Goal: Task Accomplishment & Management: Manage account settings

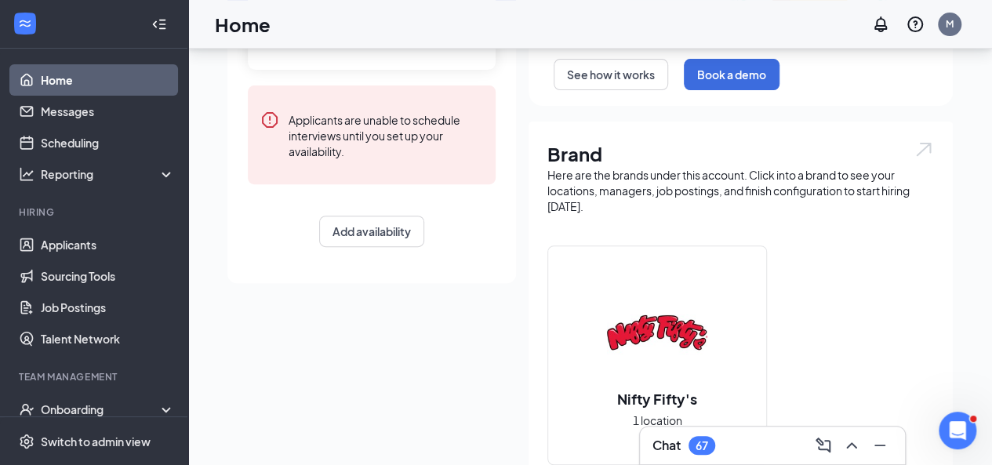
scroll to position [261, 0]
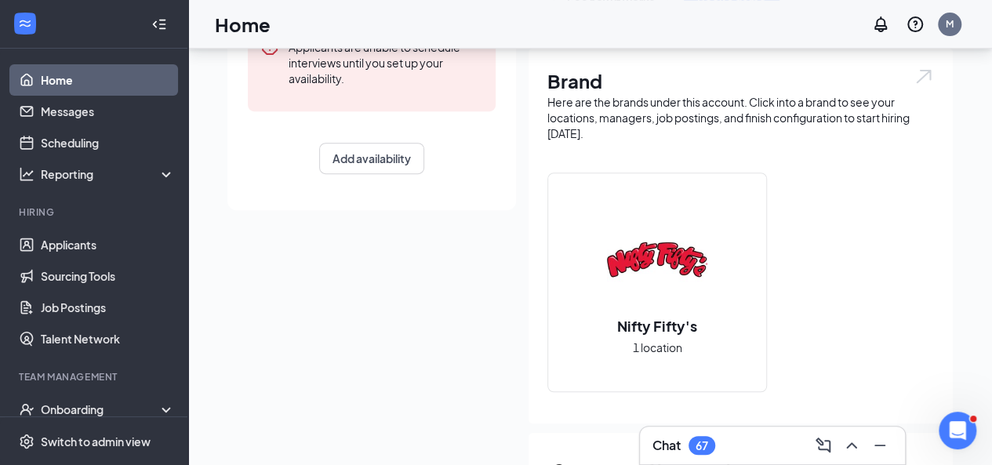
click at [656, 360] on div "Nifty Fifty's 1 location" at bounding box center [657, 282] width 218 height 218
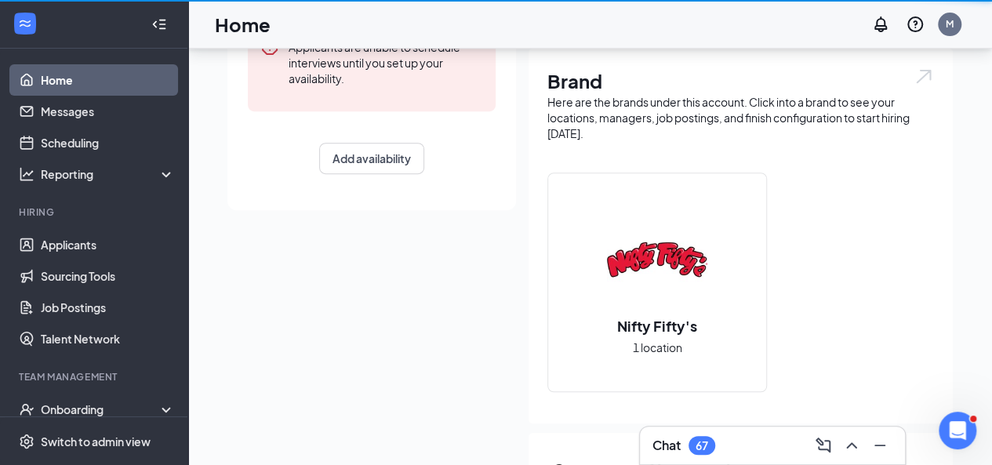
scroll to position [1, 0]
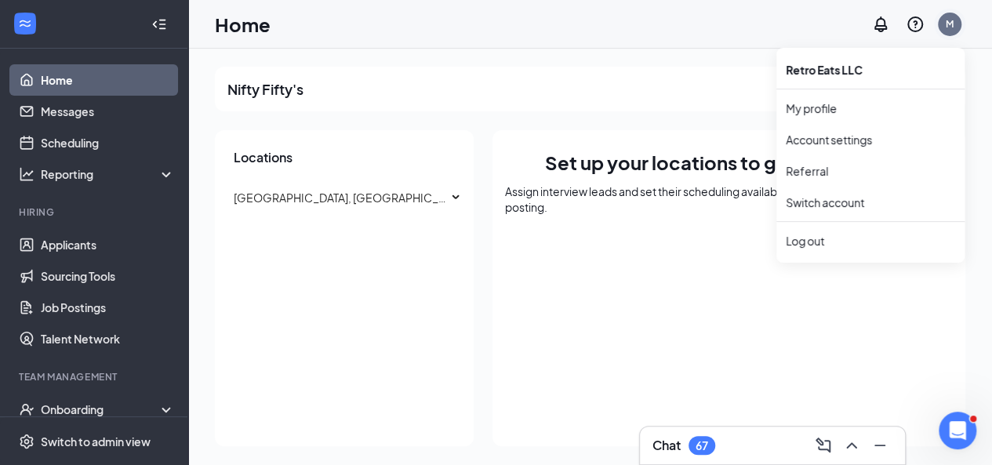
click at [950, 27] on div "M" at bounding box center [950, 23] width 8 height 13
click at [838, 208] on link "Switch account" at bounding box center [825, 202] width 78 height 14
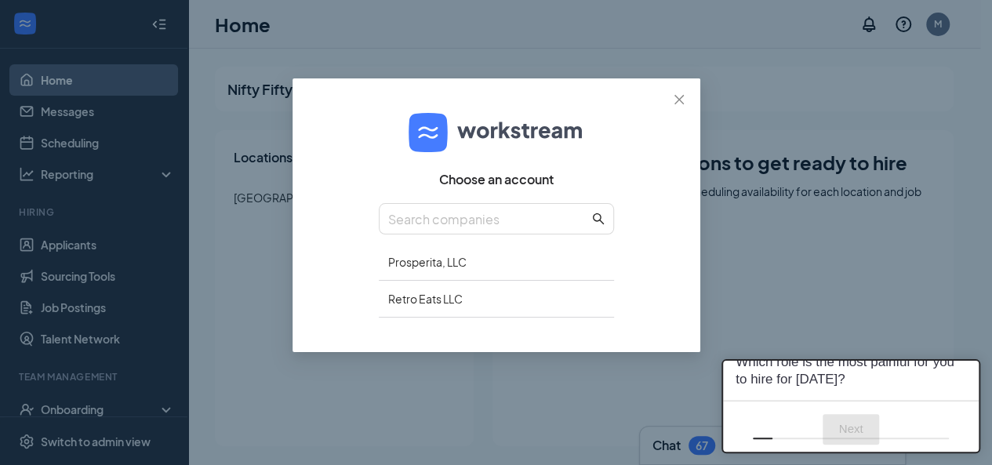
scroll to position [0, 0]
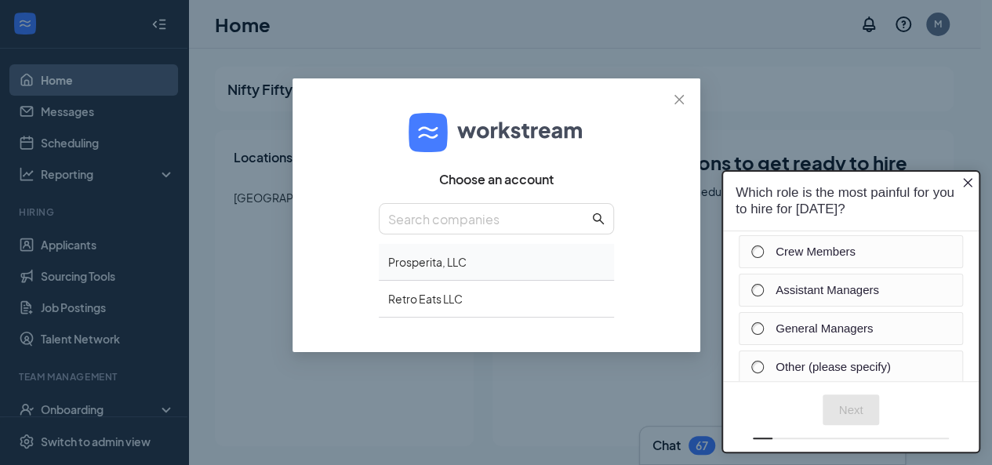
click at [465, 256] on div "Prosperita, LLC" at bounding box center [496, 262] width 235 height 37
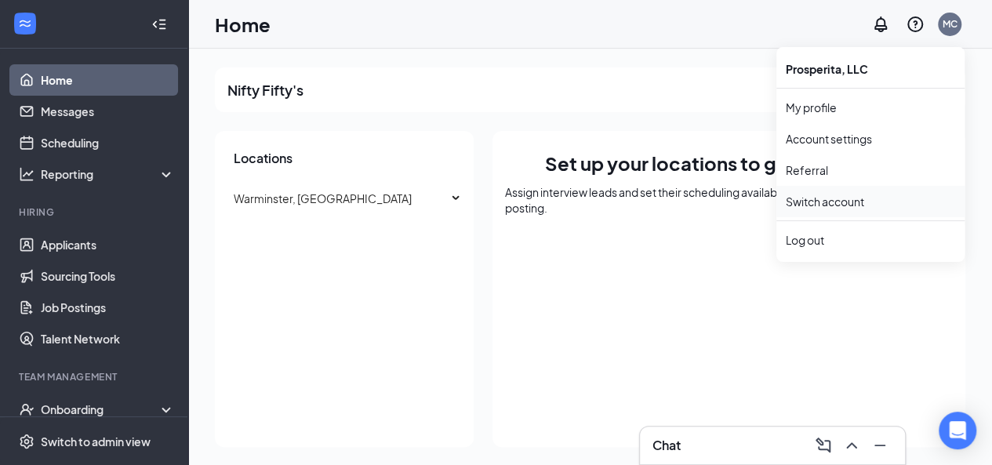
click at [821, 199] on link "Switch account" at bounding box center [825, 201] width 78 height 14
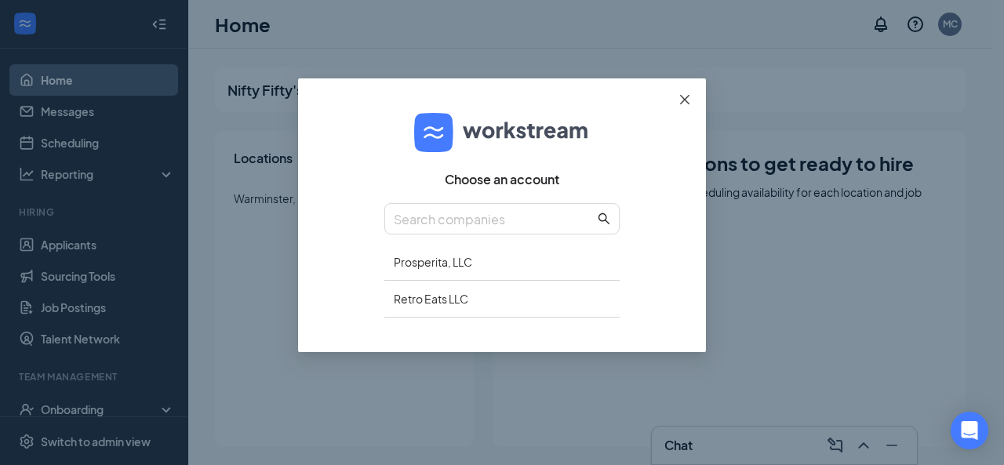
click at [676, 109] on span "Close" at bounding box center [684, 99] width 42 height 42
